Goal: Task Accomplishment & Management: Manage account settings

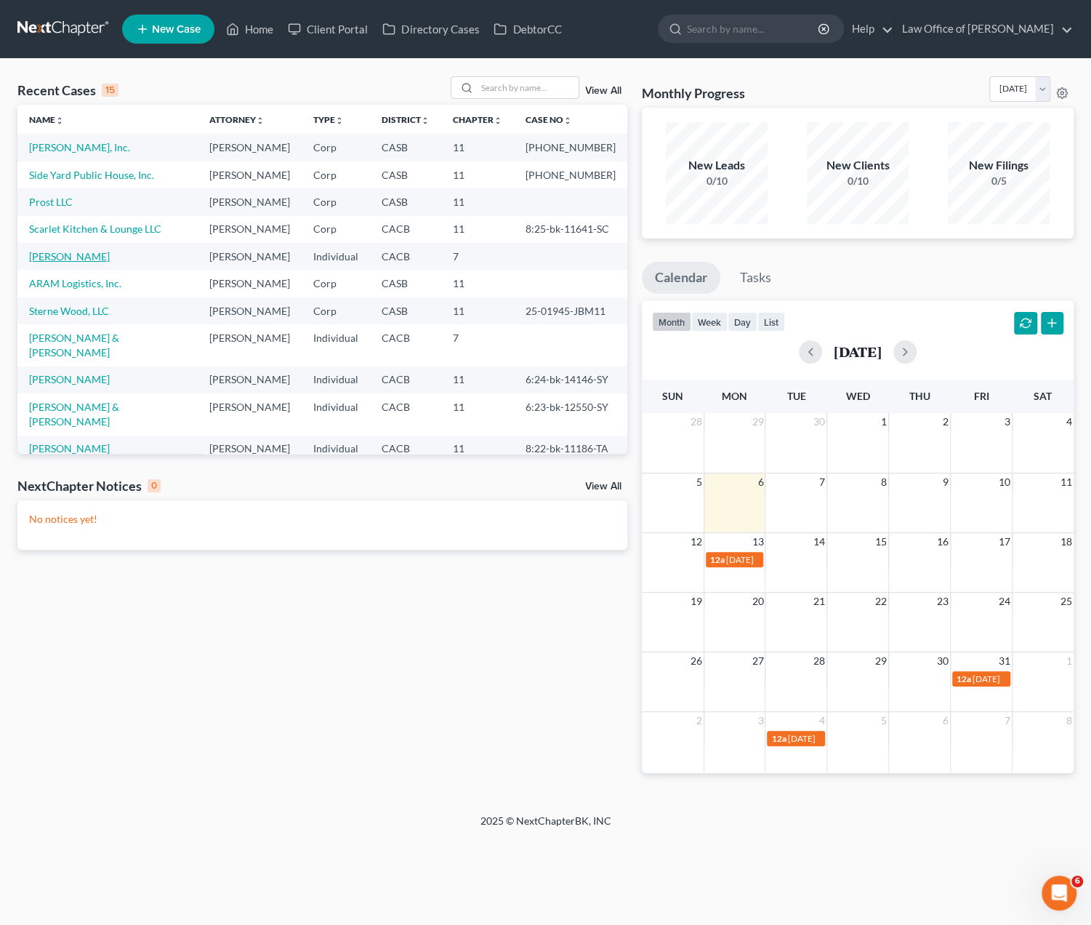
click at [55, 259] on link "[PERSON_NAME]" at bounding box center [69, 256] width 81 height 12
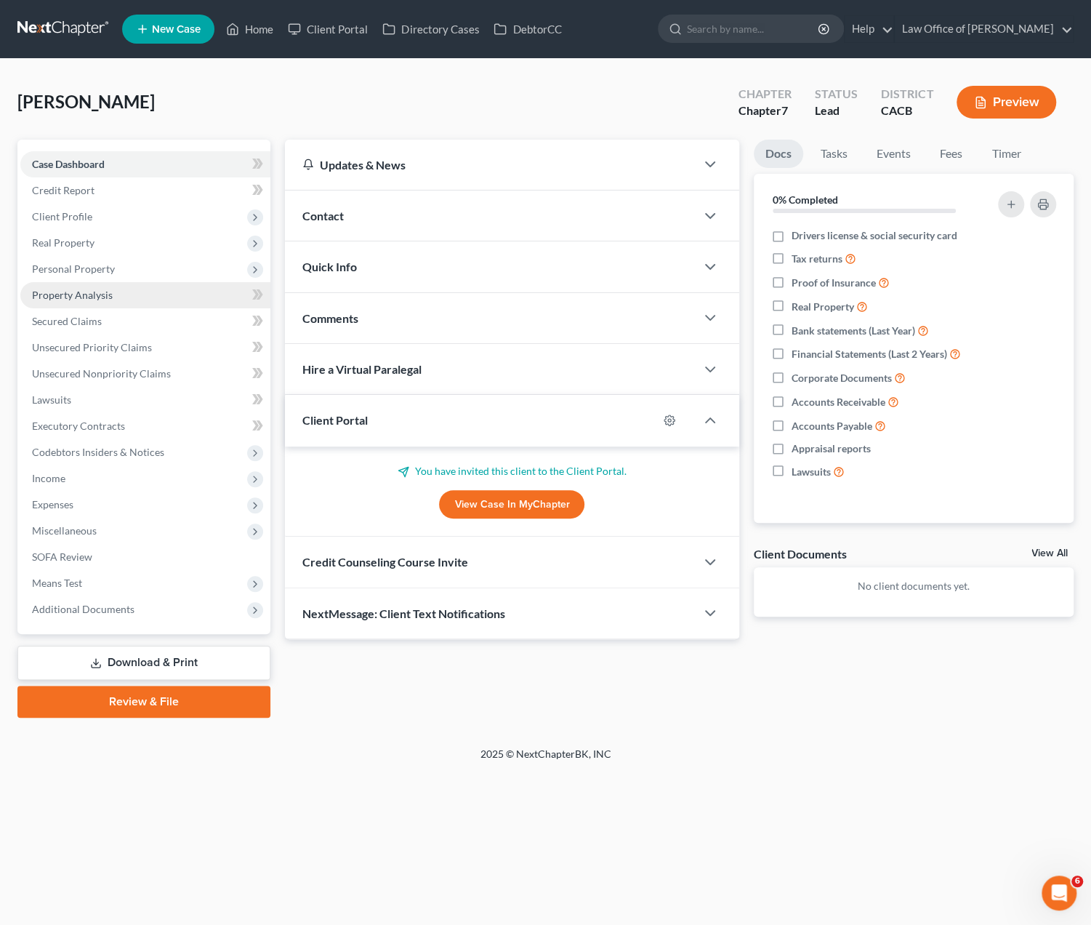
click at [61, 299] on span "Property Analysis" at bounding box center [72, 295] width 81 height 12
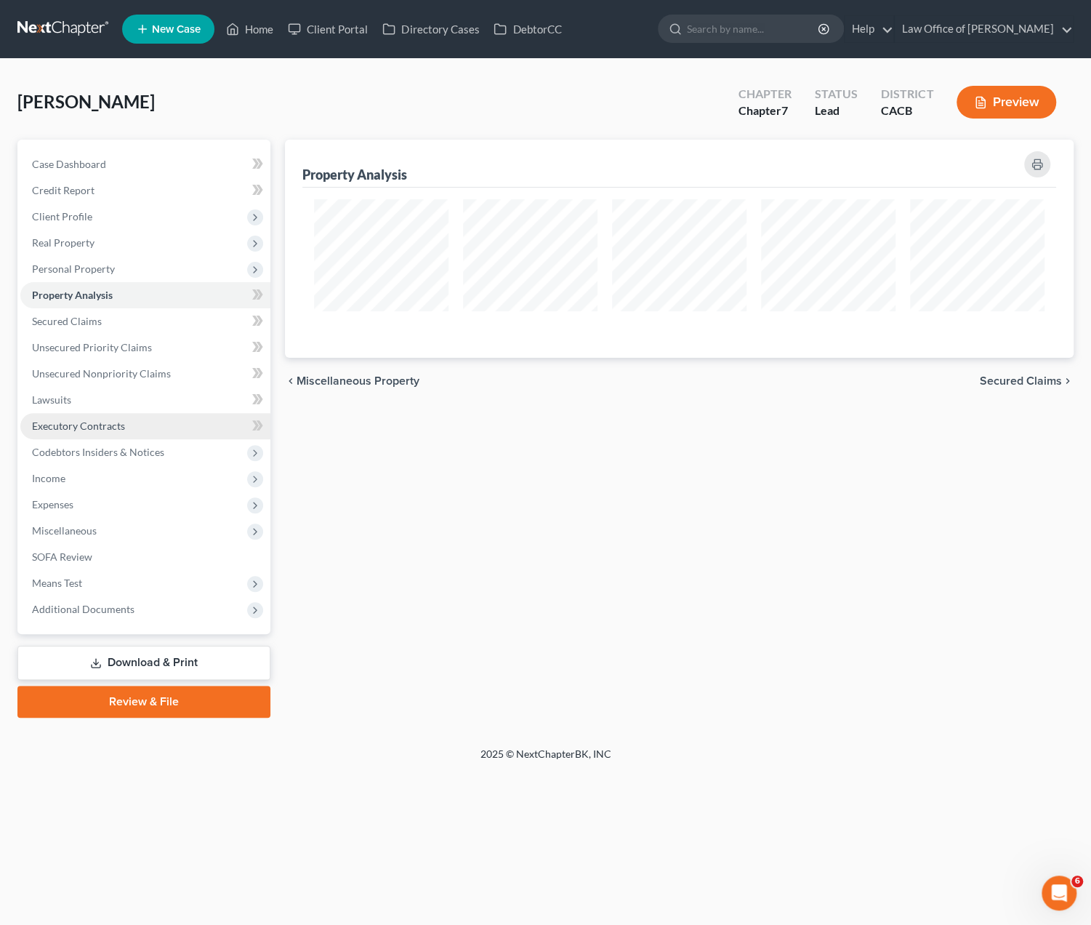
click at [75, 427] on span "Executory Contracts" at bounding box center [78, 425] width 93 height 12
click at [342, 32] on link "Client Portal" at bounding box center [328, 29] width 94 height 26
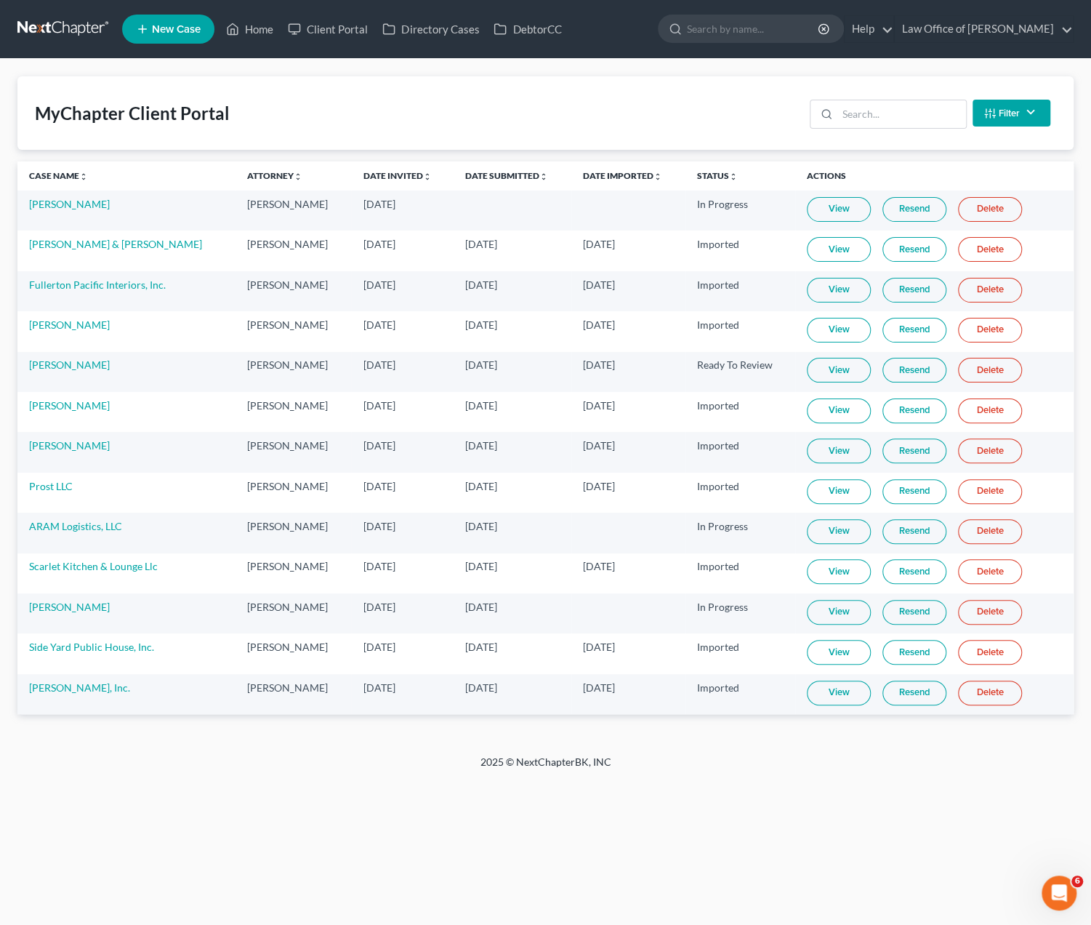
click at [51, 609] on td "Wallace Goldban" at bounding box center [126, 613] width 218 height 40
click at [52, 600] on link "Wallace Goldban" at bounding box center [69, 606] width 81 height 12
click at [818, 610] on link "View" at bounding box center [839, 612] width 64 height 25
click at [55, 35] on link at bounding box center [63, 29] width 93 height 26
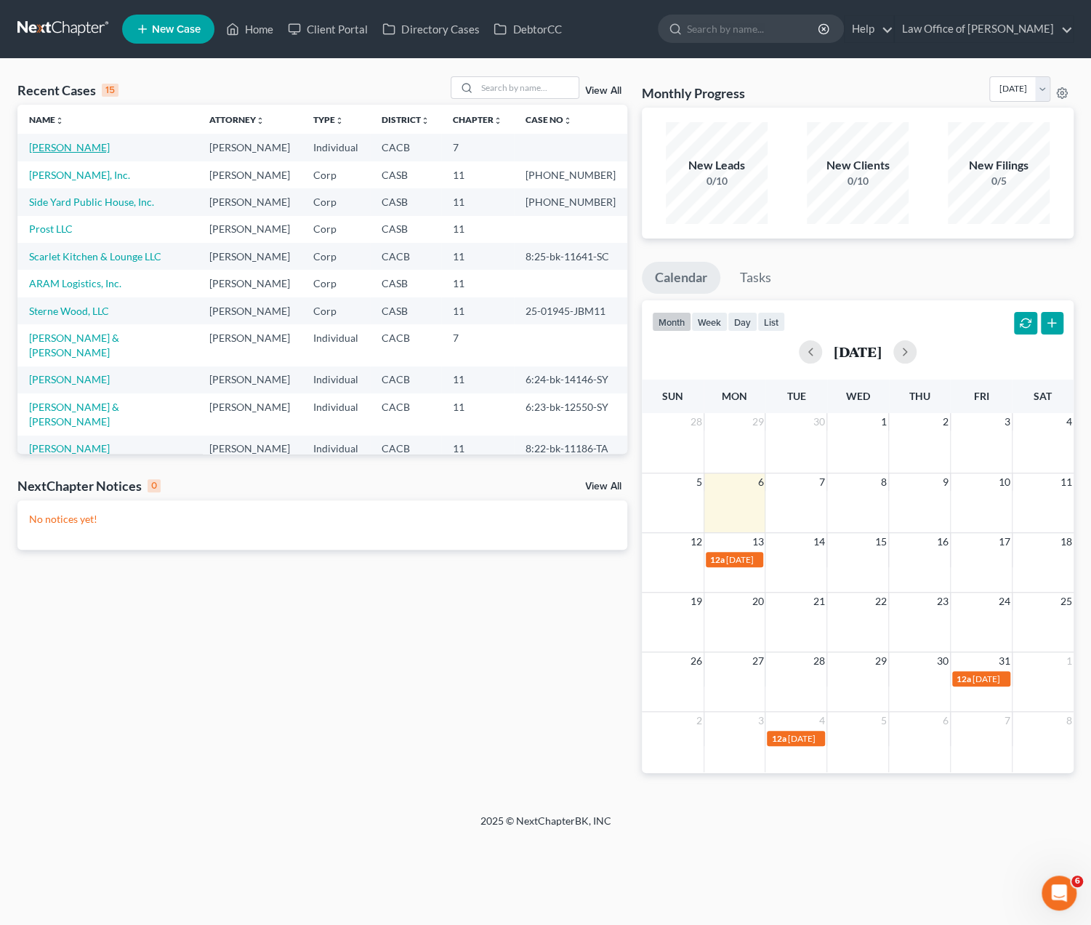
click at [64, 146] on link "[PERSON_NAME]" at bounding box center [69, 147] width 81 height 12
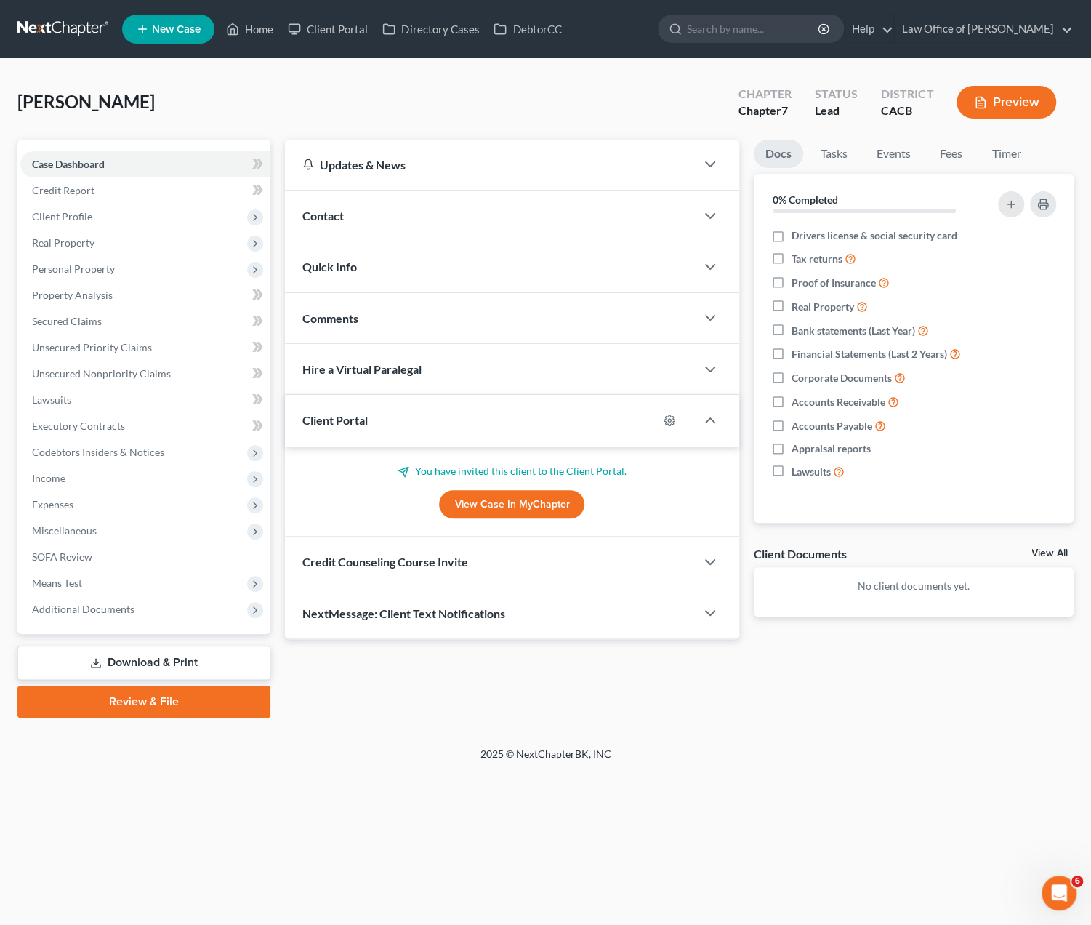
click at [411, 565] on span "Credit Counseling Course Invite" at bounding box center [385, 562] width 166 height 14
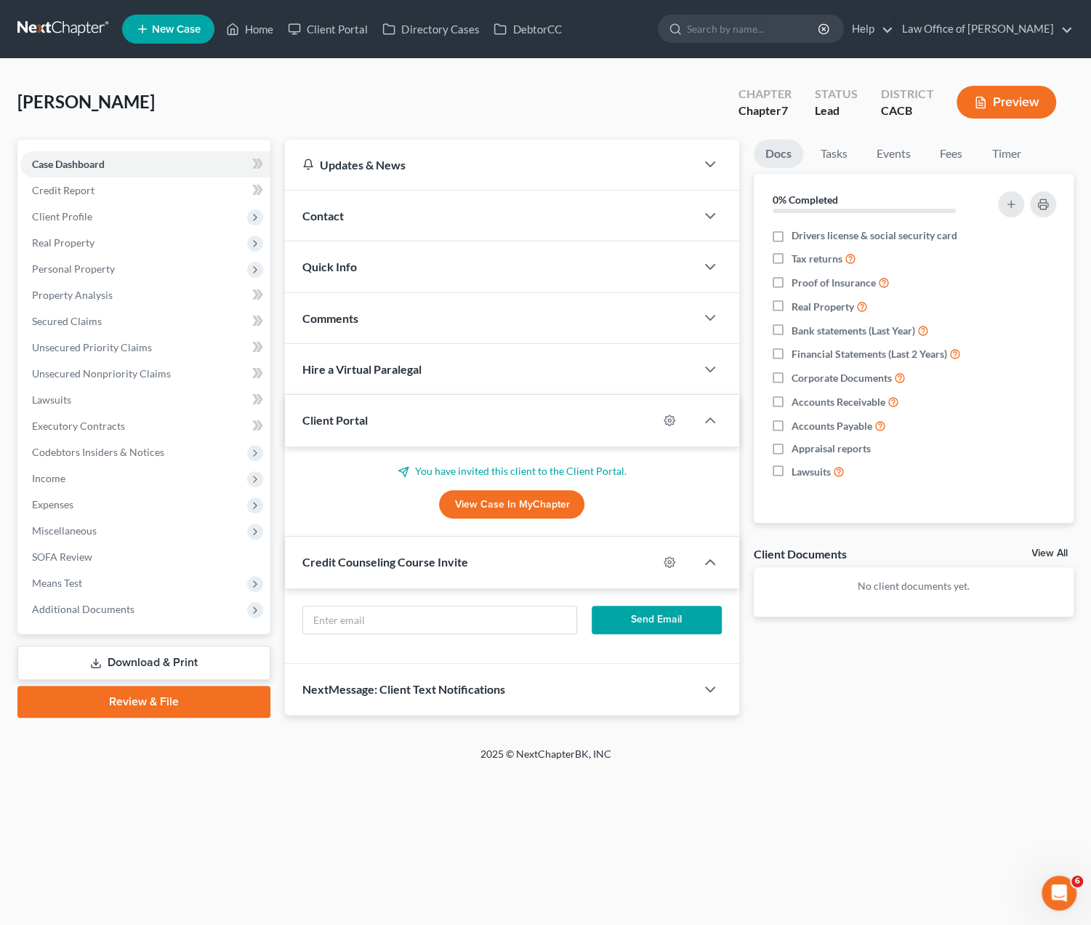
click at [356, 309] on div "Comments" at bounding box center [490, 318] width 410 height 50
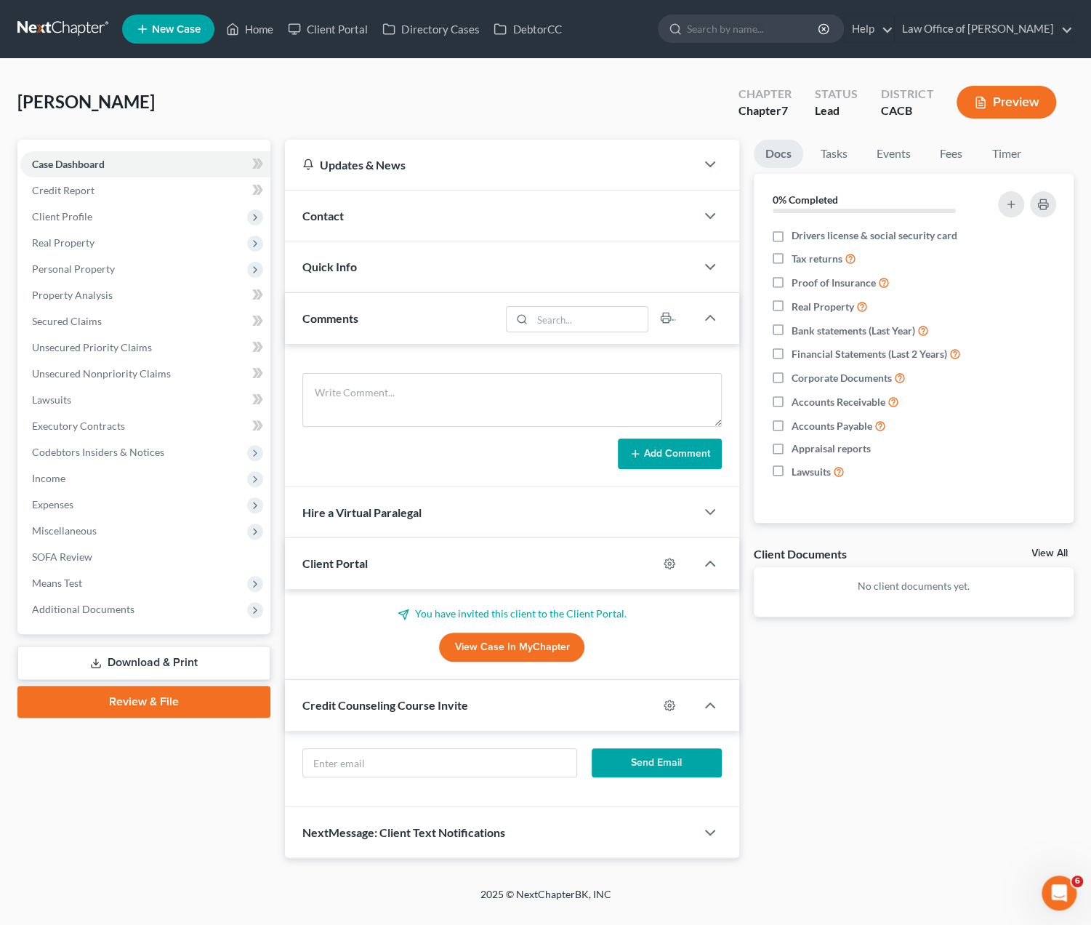
click at [350, 275] on div "Quick Info" at bounding box center [490, 266] width 410 height 50
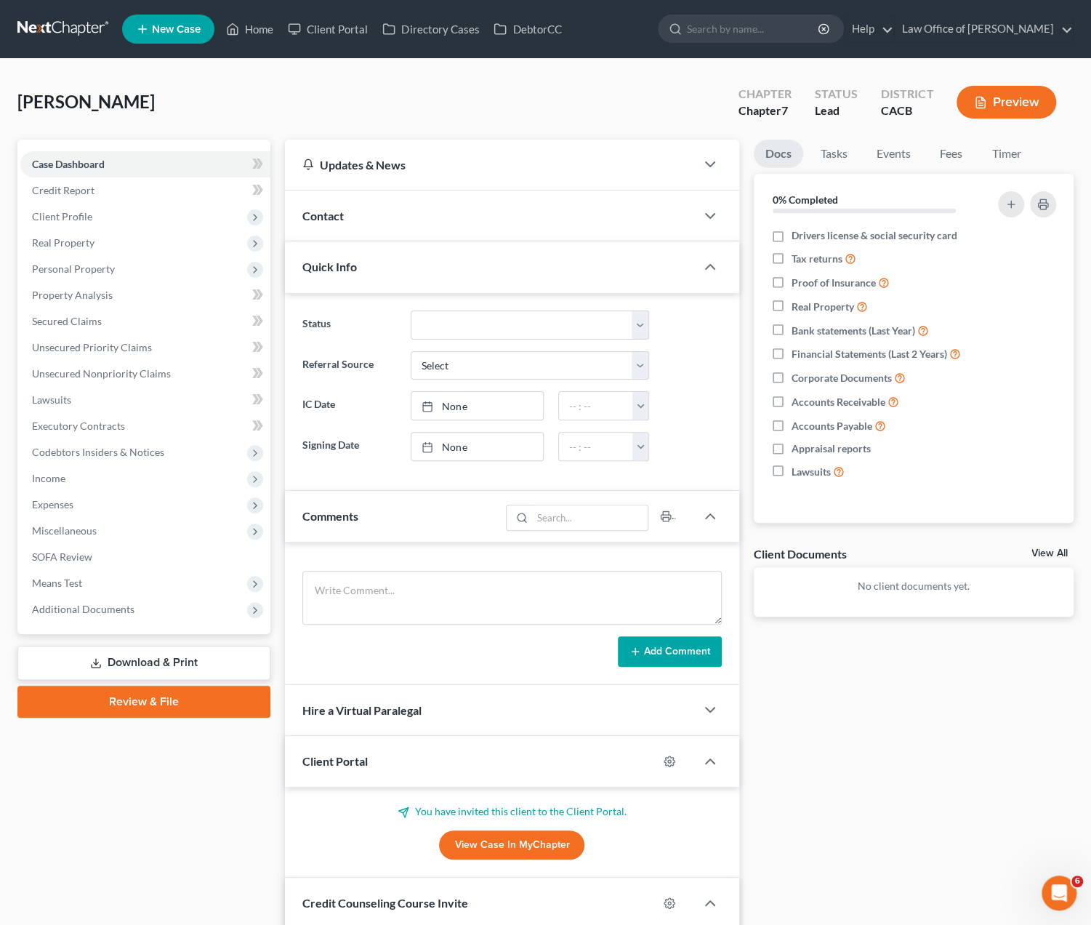
click at [350, 220] on div "Contact" at bounding box center [490, 215] width 410 height 50
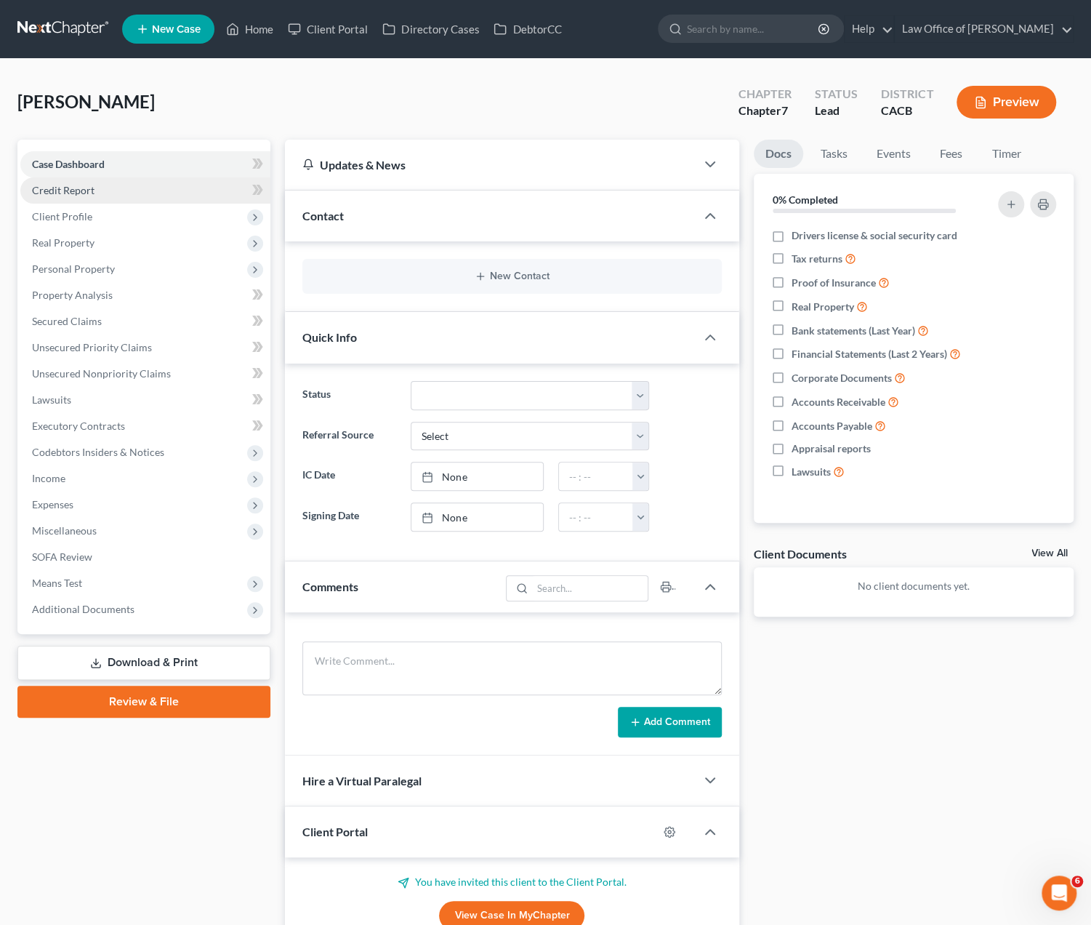
click at [75, 184] on span "Credit Report" at bounding box center [63, 190] width 63 height 12
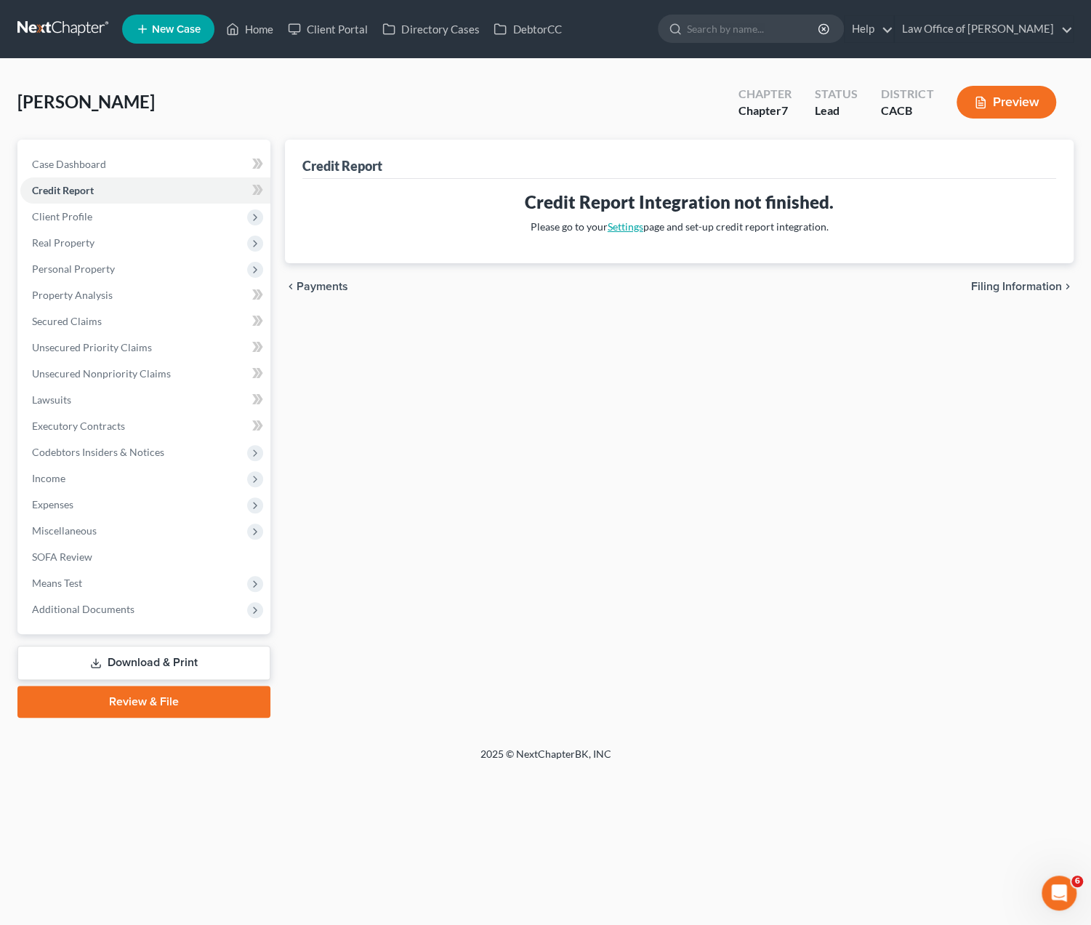
click at [621, 229] on link "Settings" at bounding box center [626, 226] width 36 height 12
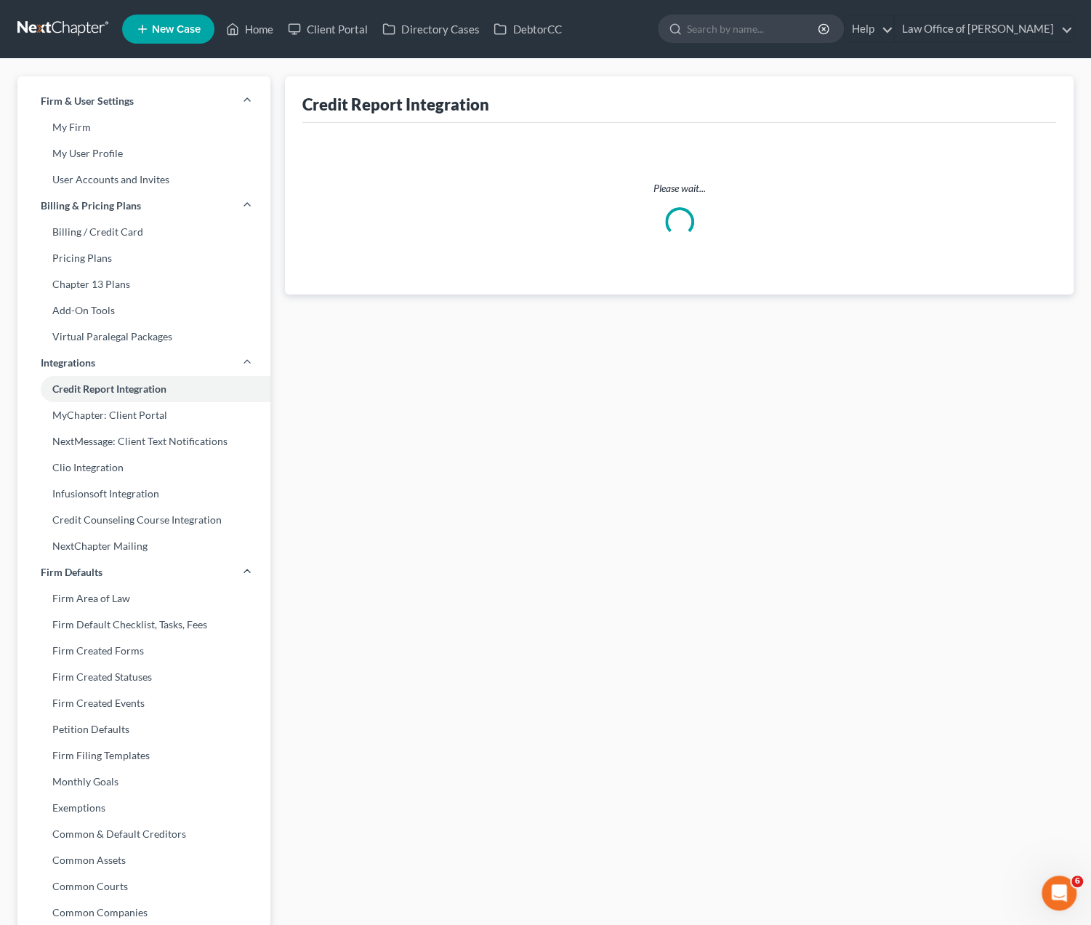
select select "0"
select select "4"
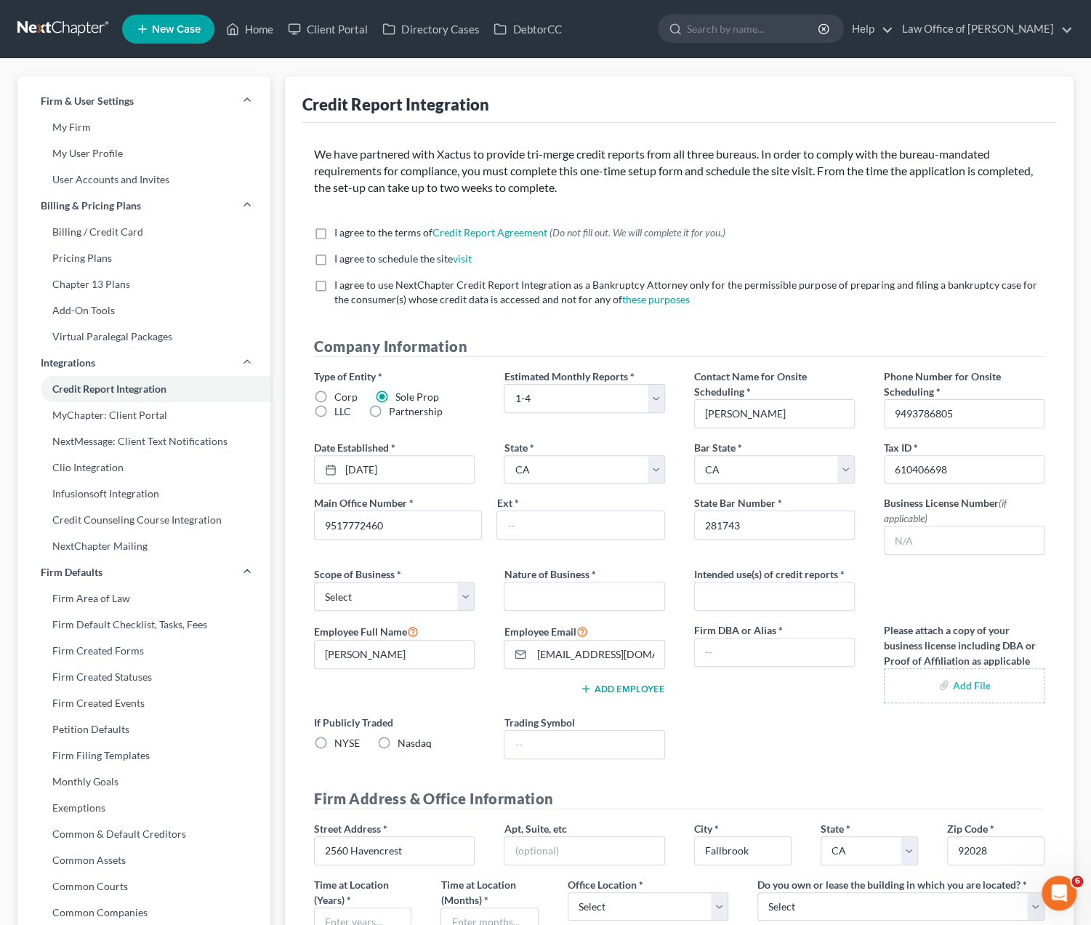
click at [334, 232] on label "I agree to the terms of Credit Report Agreement * (Do not fill out. We will com…" at bounding box center [529, 232] width 391 height 15
click at [340, 232] on input "I agree to the terms of Credit Report Agreement * (Do not fill out. We will com…" at bounding box center [344, 229] width 9 height 9
checkbox input "true"
click at [334, 259] on label "I agree to schedule the site visit *" at bounding box center [402, 258] width 137 height 15
click at [340, 259] on input "I agree to schedule the site visit *" at bounding box center [344, 255] width 9 height 9
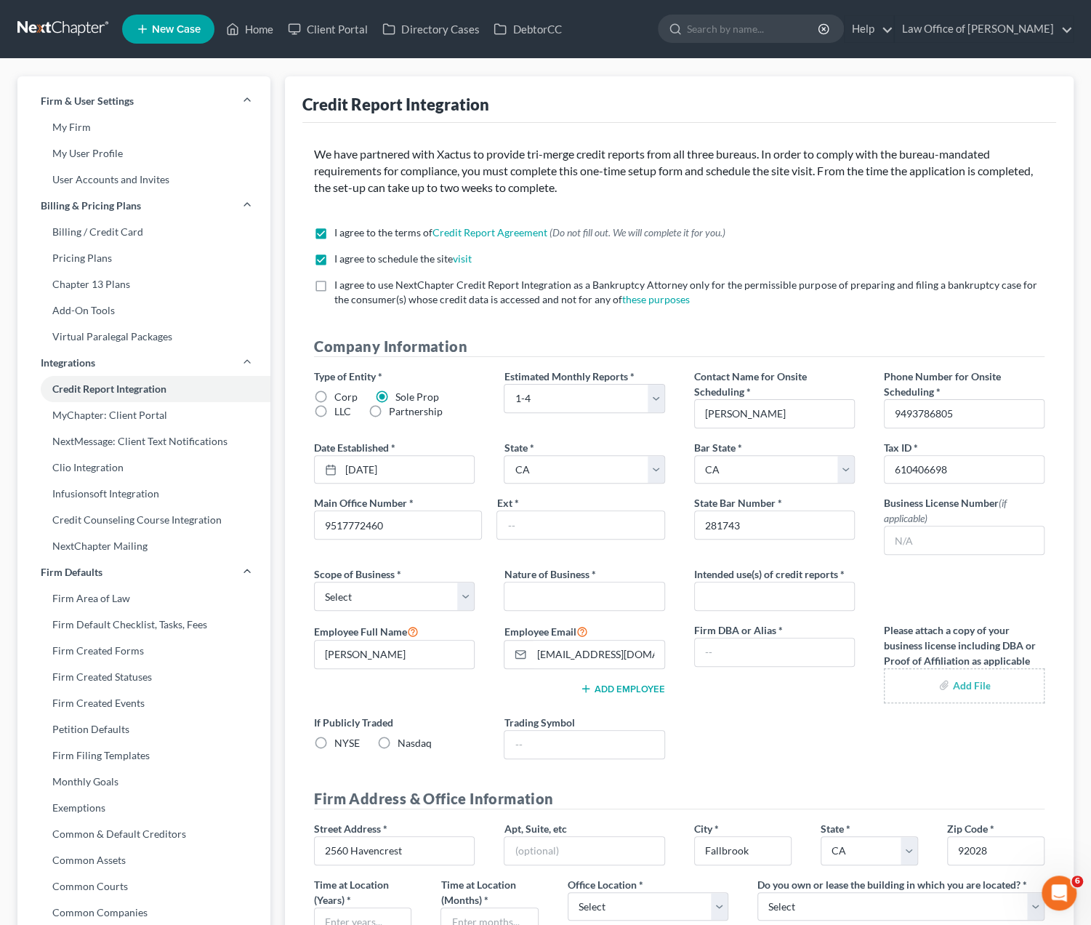
click at [334, 257] on label "I agree to schedule the site visit *" at bounding box center [402, 258] width 137 height 15
click at [340, 257] on input "I agree to schedule the site visit *" at bounding box center [344, 255] width 9 height 9
checkbox input "false"
click at [334, 236] on label "I agree to the terms of Credit Report Agreement * (Do not fill out. We will com…" at bounding box center [529, 232] width 391 height 15
click at [340, 235] on input "I agree to the terms of Credit Report Agreement * (Do not fill out. We will com…" at bounding box center [344, 229] width 9 height 9
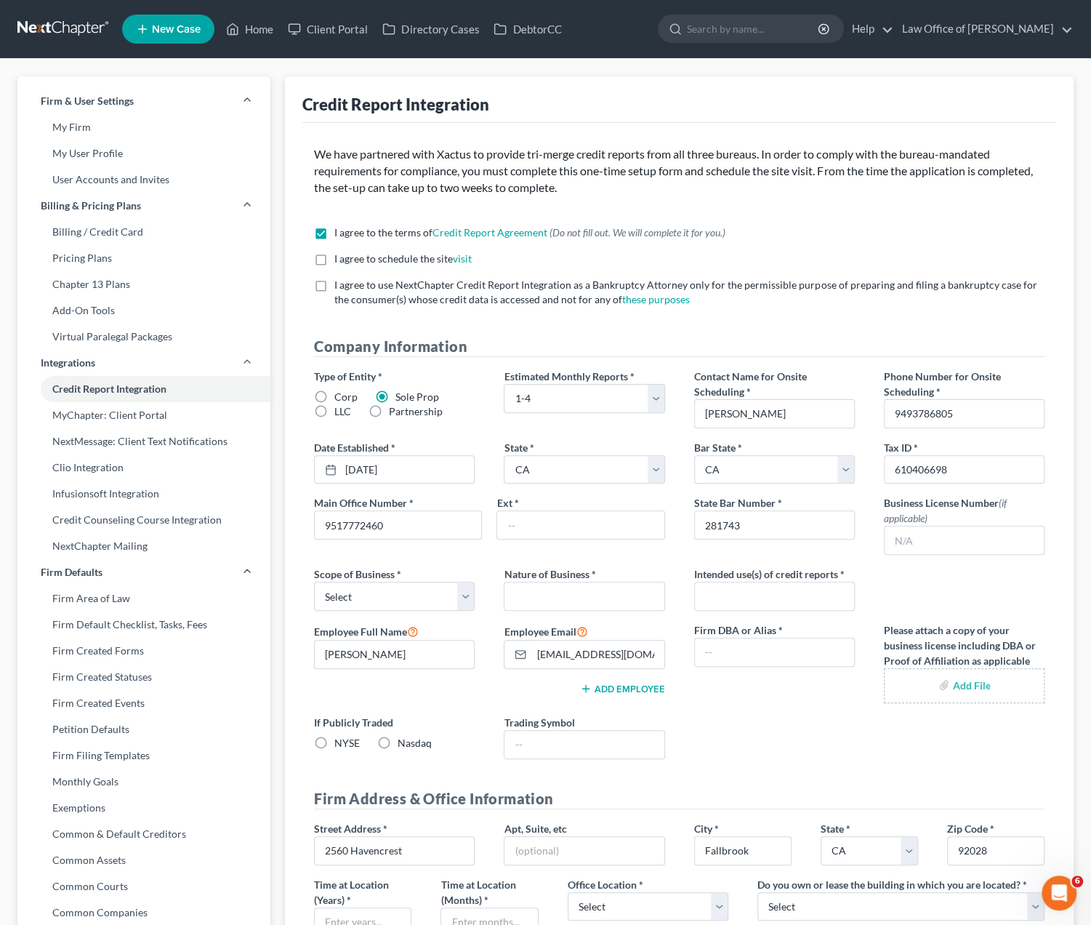
checkbox input "false"
click at [842, 206] on div "We have partnered with Xactus to provide tri-merge credit reports from all thre…" at bounding box center [679, 177] width 760 height 62
click at [790, 238] on div "I agree to the terms of Credit Report Agreement * (Do not fill out. We will com…" at bounding box center [679, 232] width 730 height 15
click at [773, 203] on div "We have partnered with Xactus to provide tri-merge credit reports from all thre…" at bounding box center [679, 177] width 760 height 62
click at [260, 34] on link "Home" at bounding box center [250, 29] width 62 height 26
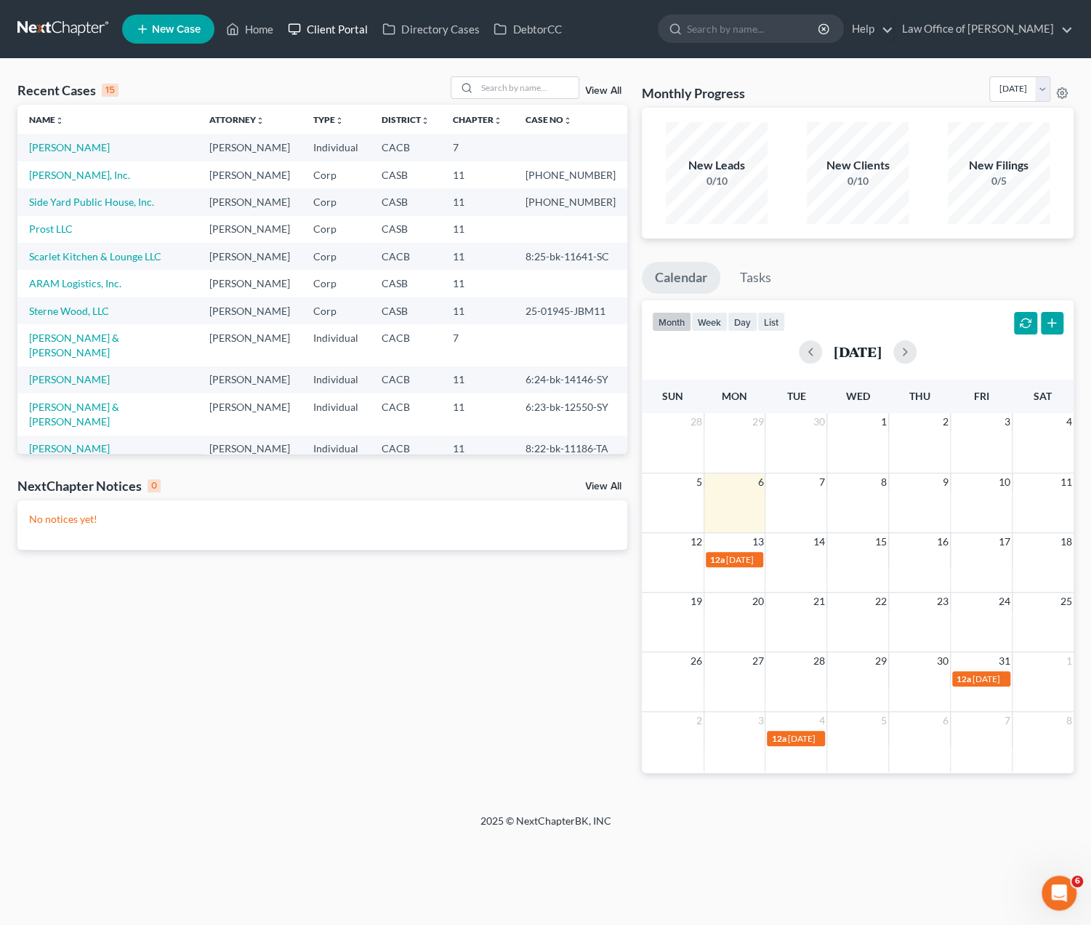
click at [334, 32] on link "Client Portal" at bounding box center [328, 29] width 94 height 26
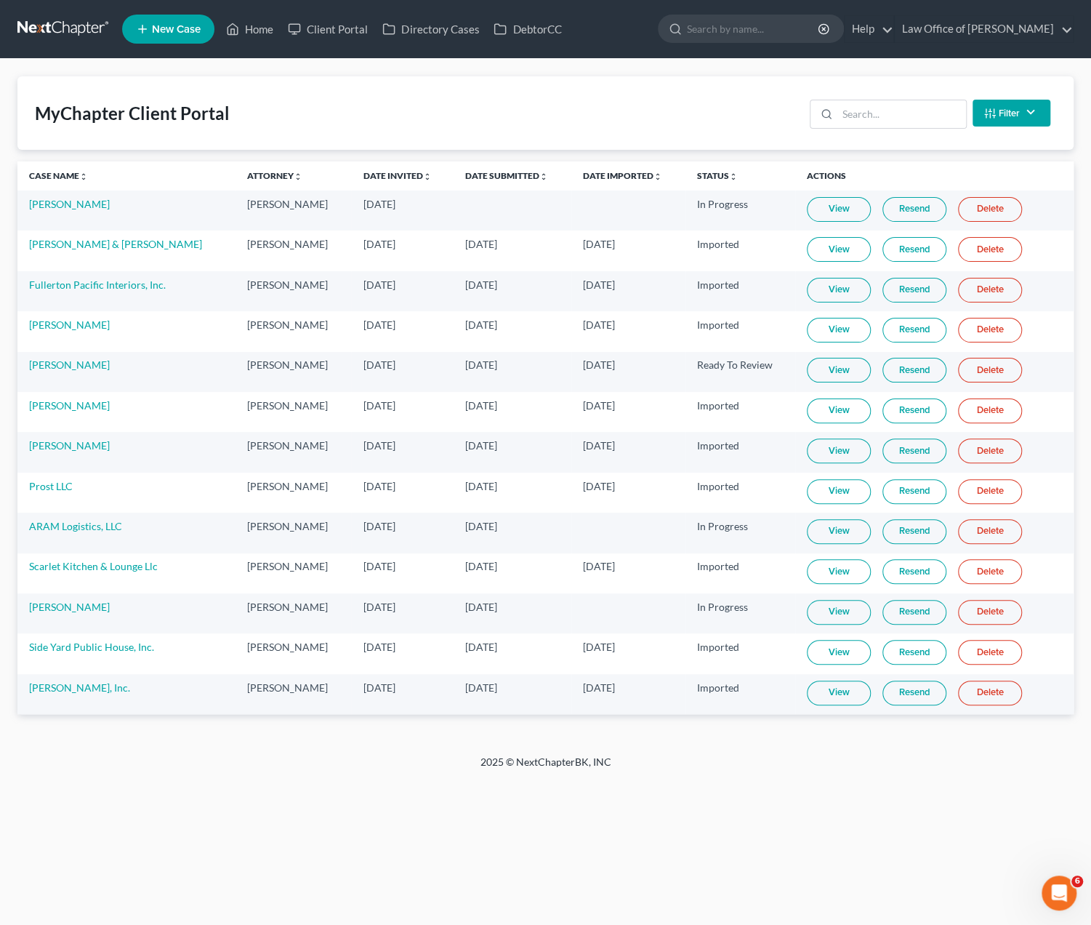
click at [19, 755] on footer "2025 © NextChapterBK, INC" at bounding box center [545, 767] width 1091 height 26
click at [819, 607] on link "View" at bounding box center [839, 612] width 64 height 25
